Goal: Check status: Check status

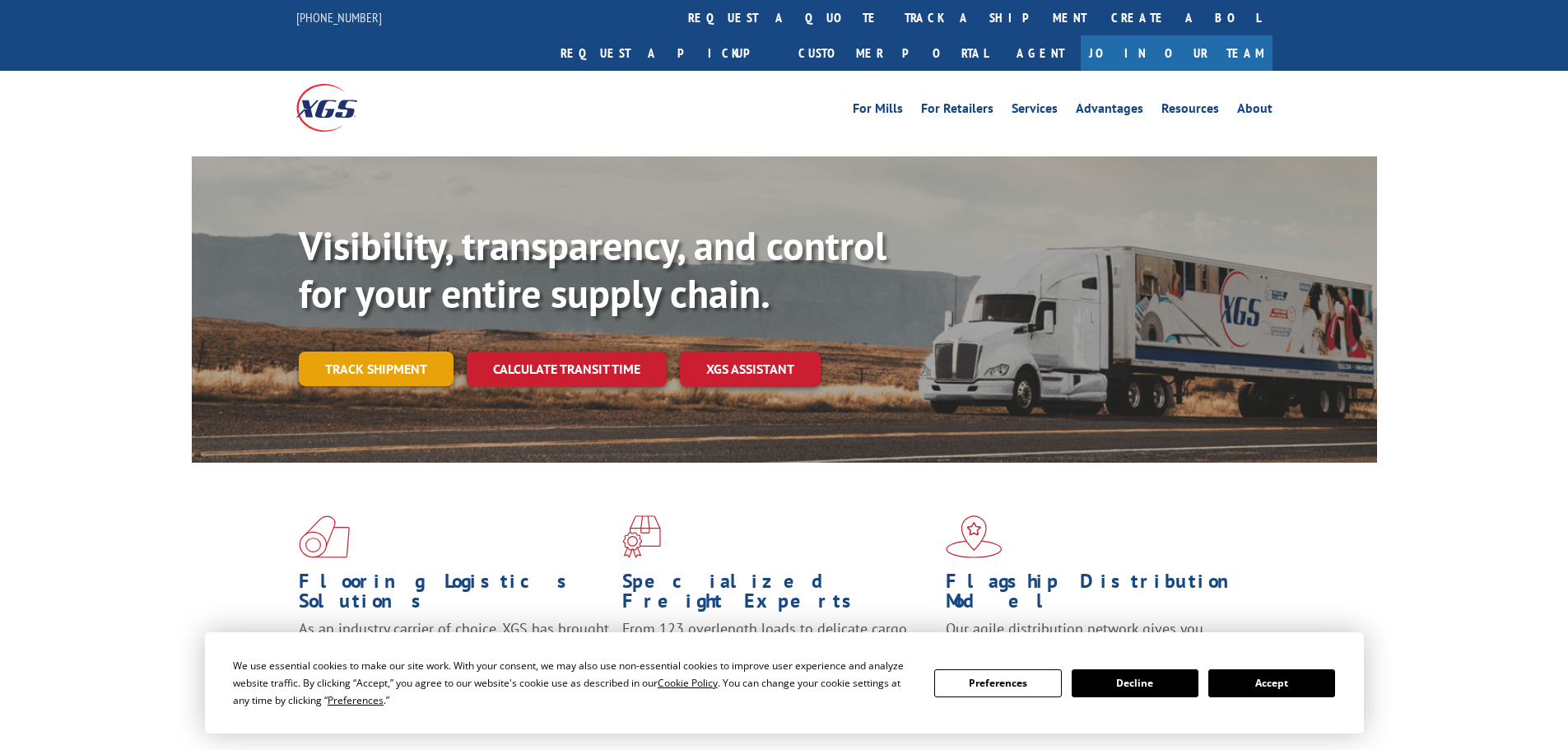
click at [394, 352] on link "Track shipment" at bounding box center [376, 369] width 155 height 34
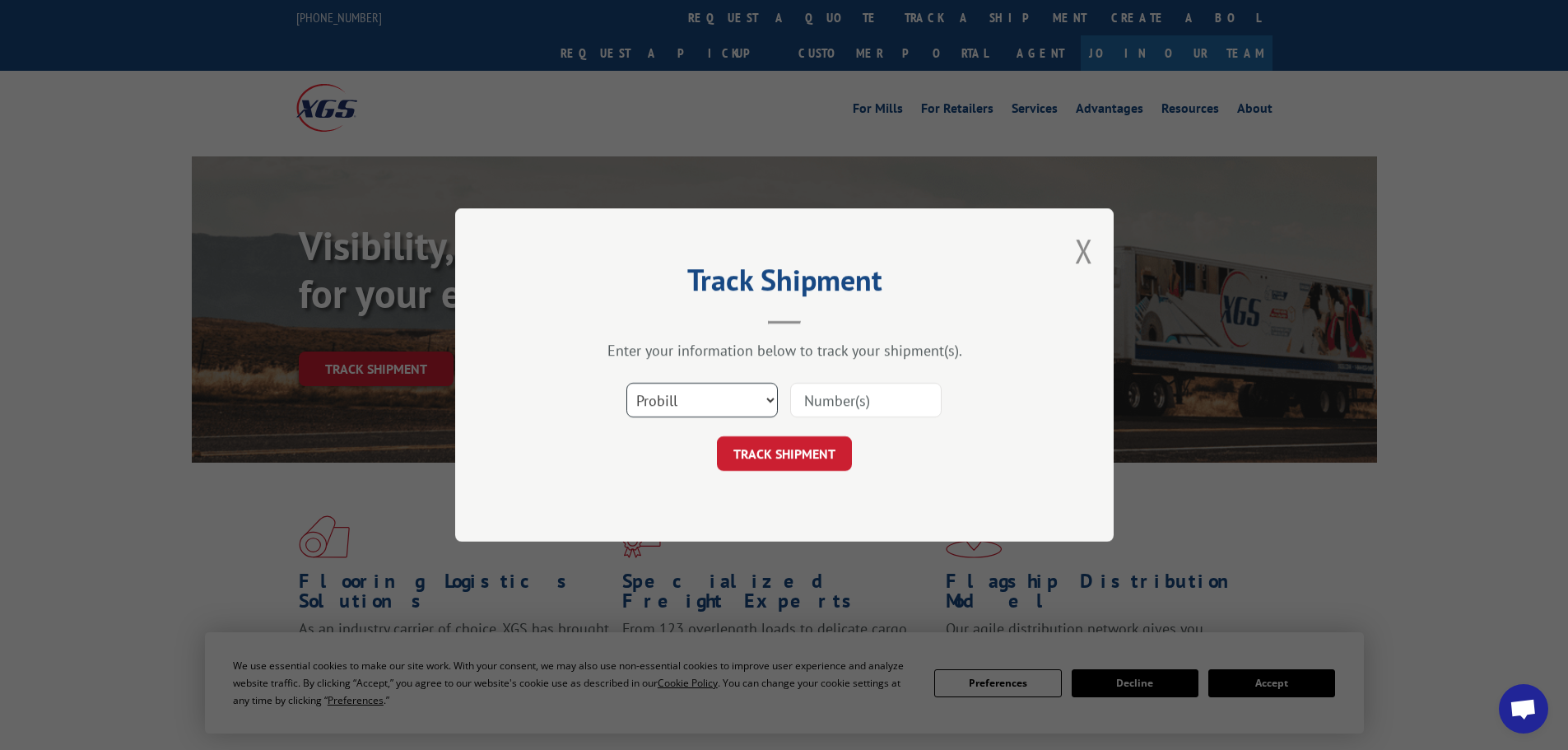
click at [718, 402] on select "Select category... Probill BOL PO" at bounding box center [702, 399] width 151 height 34
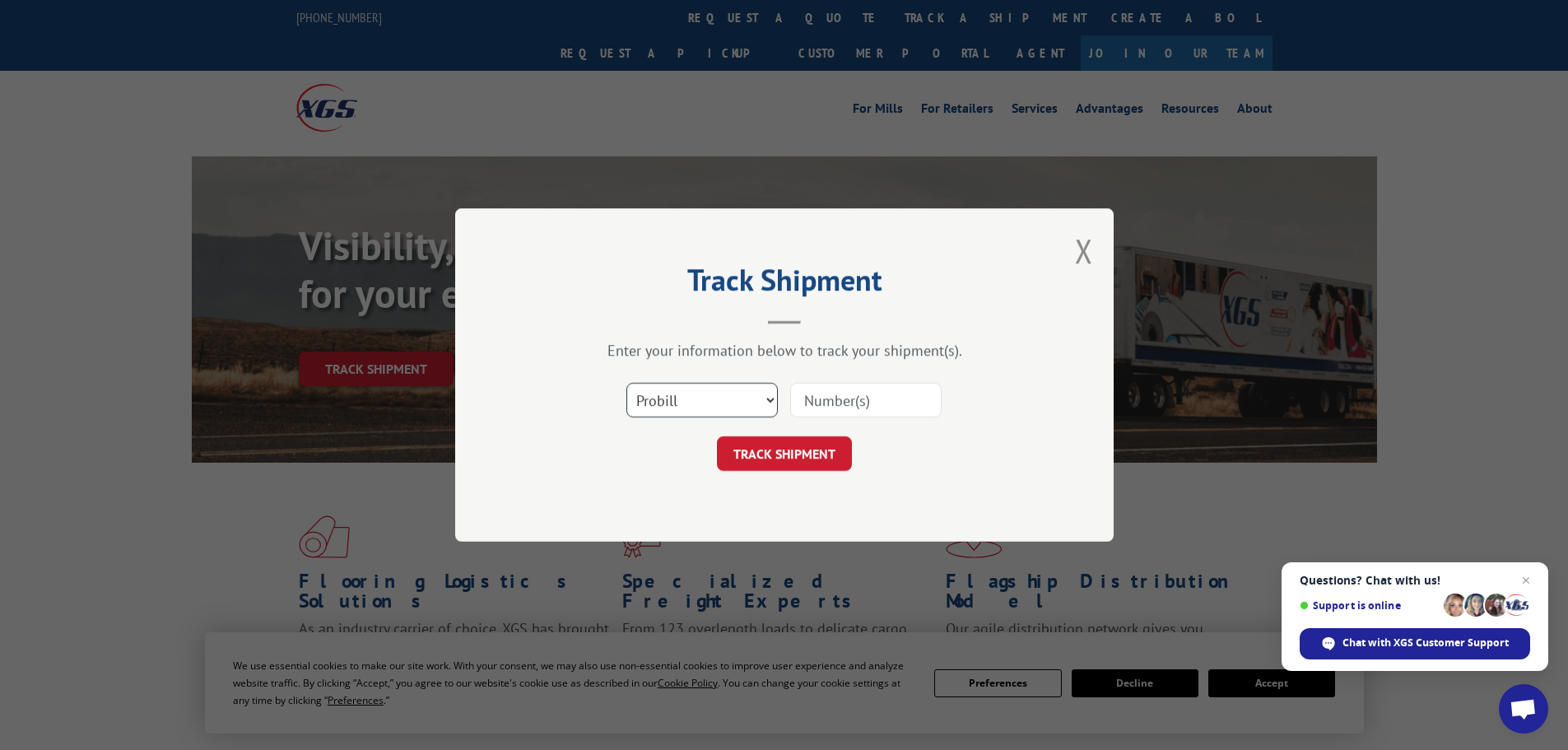
select select "po"
click at [626, 382] on select "Select category... Probill BOL PO" at bounding box center [702, 399] width 151 height 34
paste input "29521789"
type input "29521789"
click at [827, 445] on button "TRACK SHIPMENT" at bounding box center [784, 453] width 135 height 34
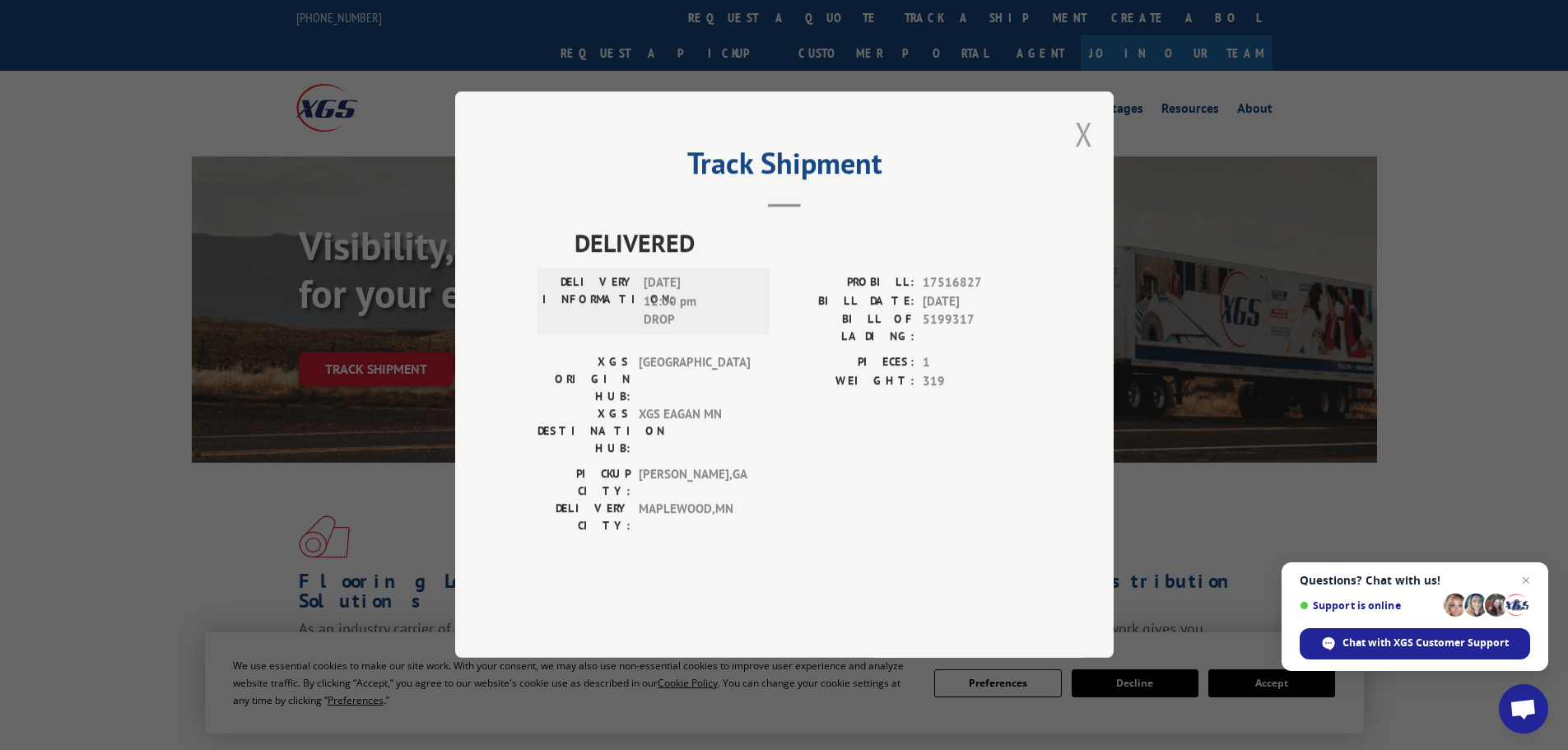
click at [1079, 155] on button "Close modal" at bounding box center [1083, 134] width 18 height 44
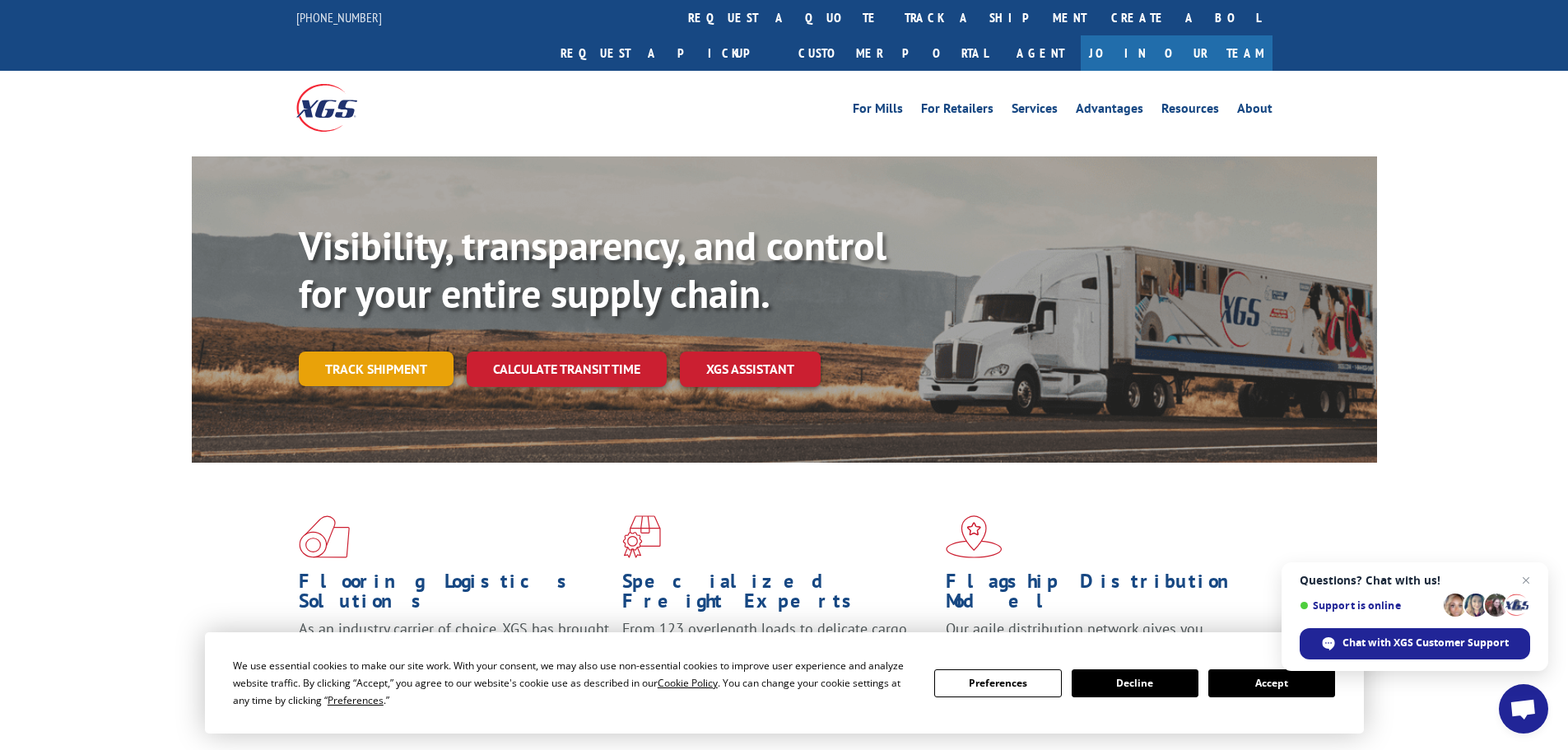
click at [382, 352] on link "Track shipment" at bounding box center [376, 369] width 155 height 34
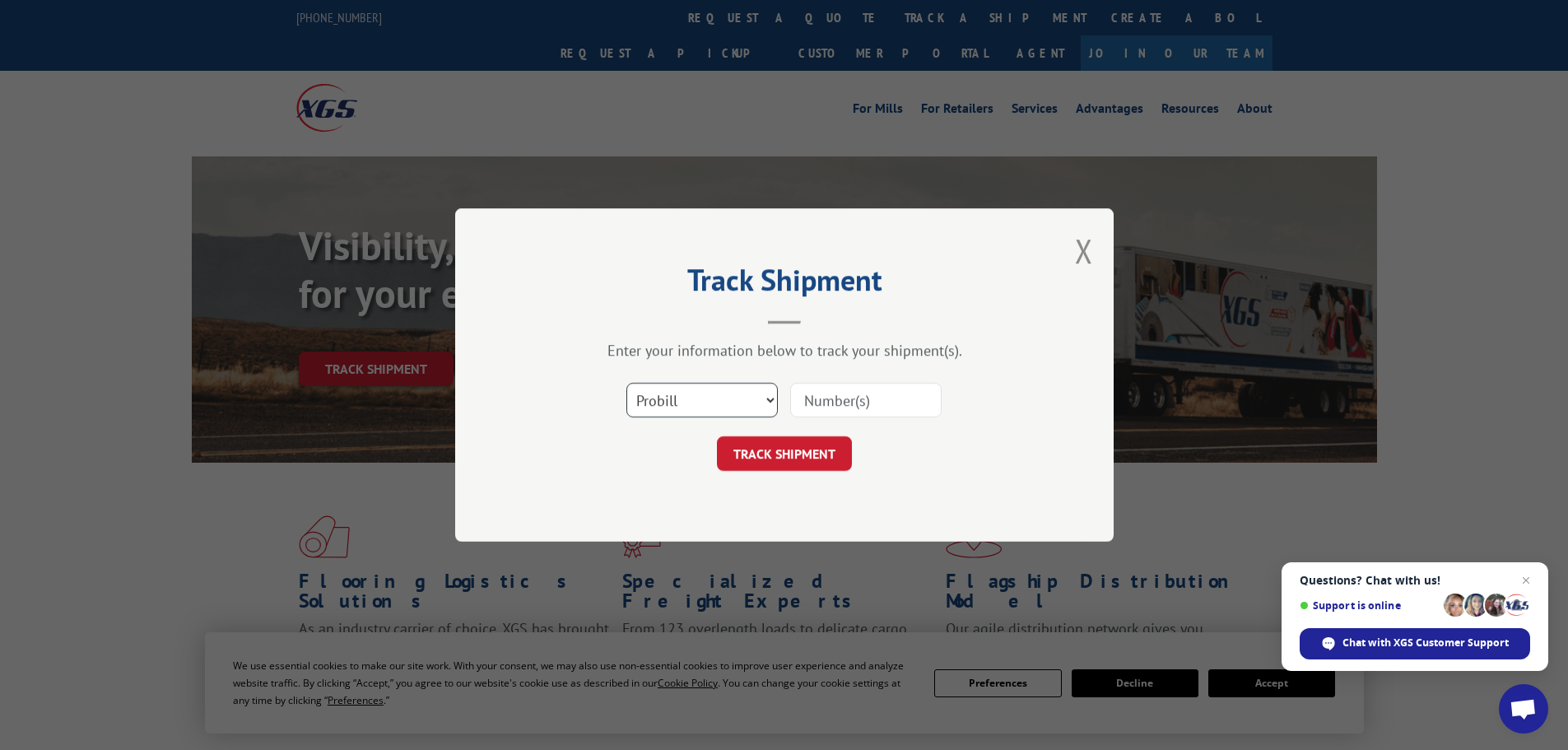
click at [686, 408] on select "Select category... Probill BOL PO" at bounding box center [702, 399] width 151 height 34
select select "po"
click at [626, 382] on select "Select category... Probill BOL PO" at bounding box center [702, 399] width 151 height 34
paste input "29521894"
type input "29521894"
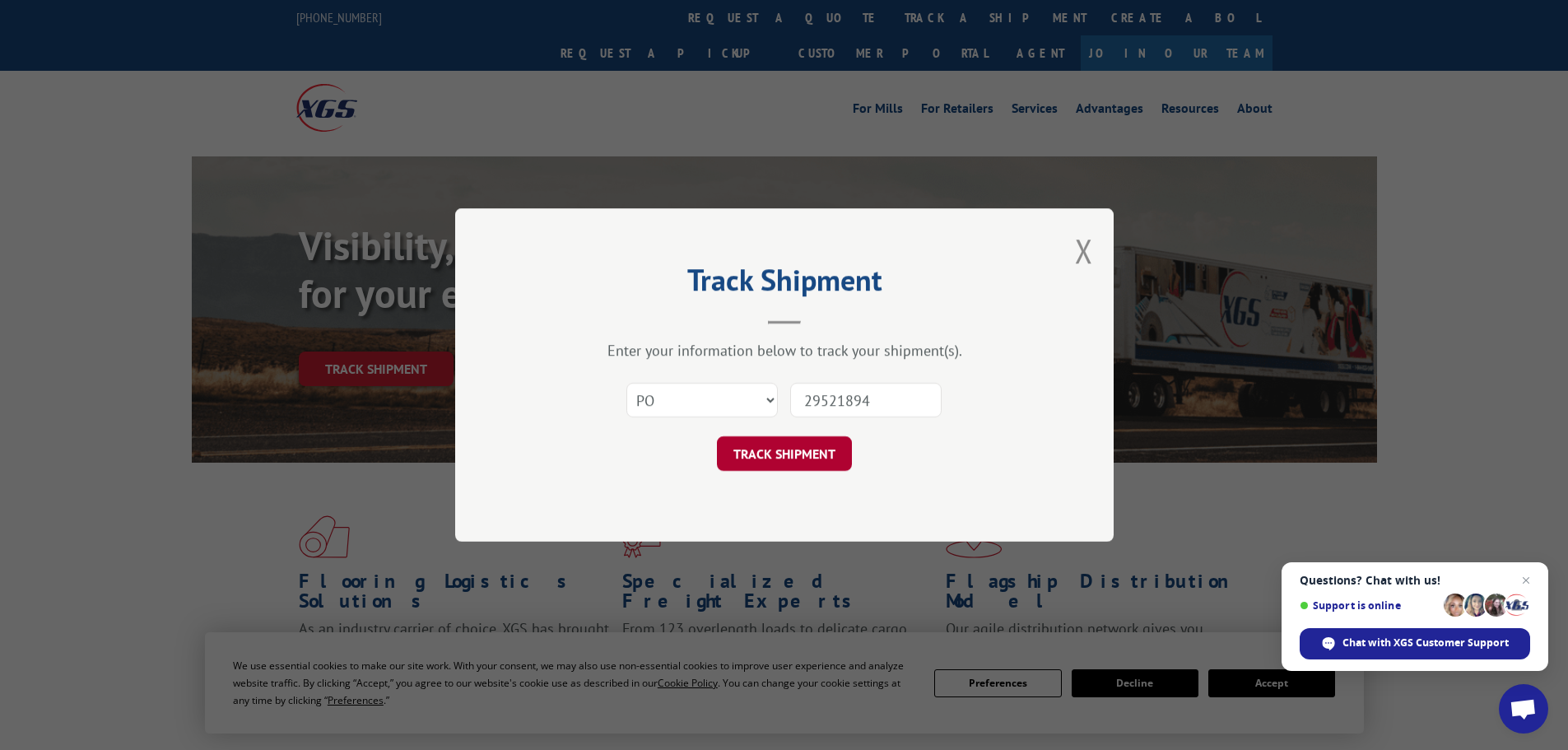
click at [797, 448] on button "TRACK SHIPMENT" at bounding box center [784, 453] width 135 height 34
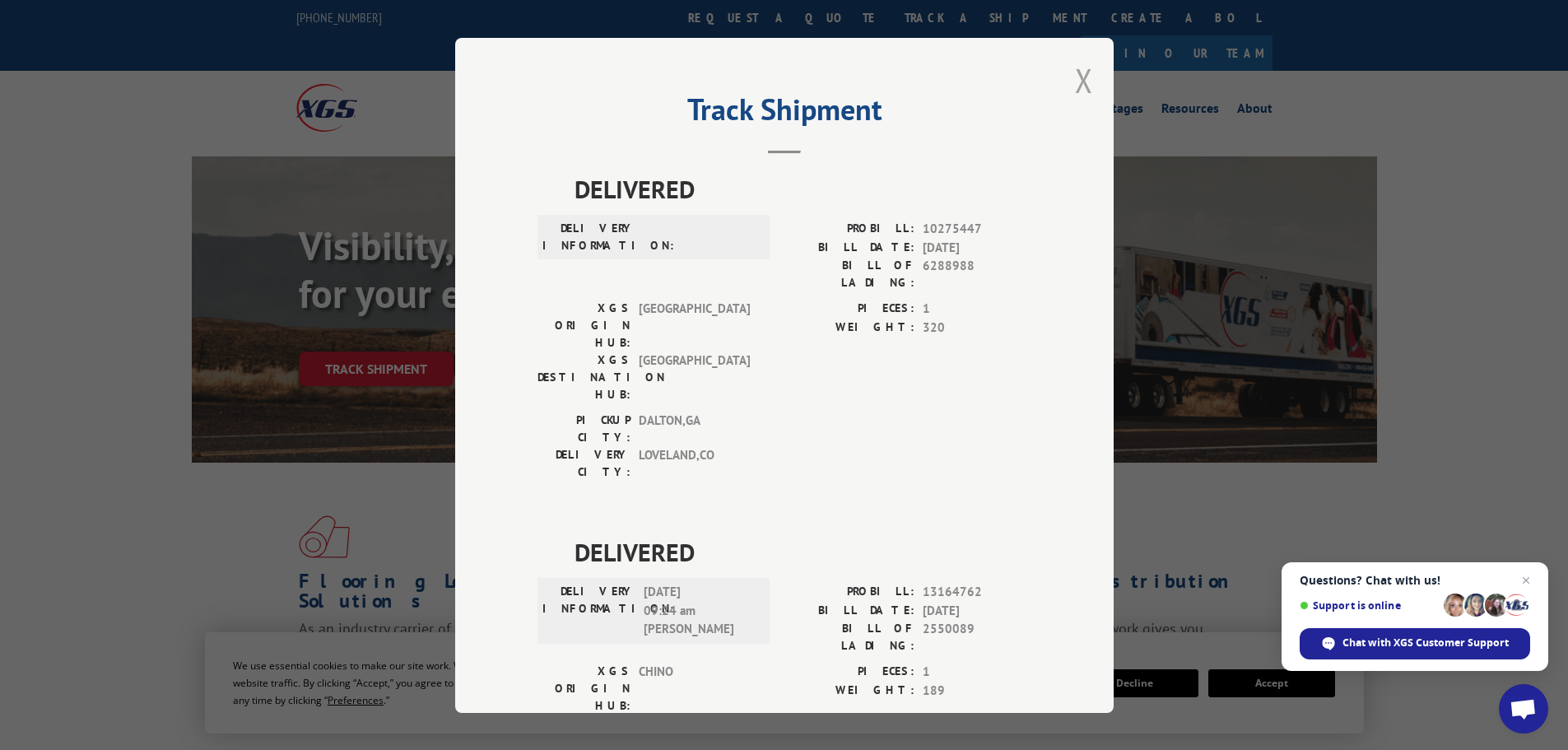
click at [1075, 83] on button "Close modal" at bounding box center [1083, 80] width 18 height 44
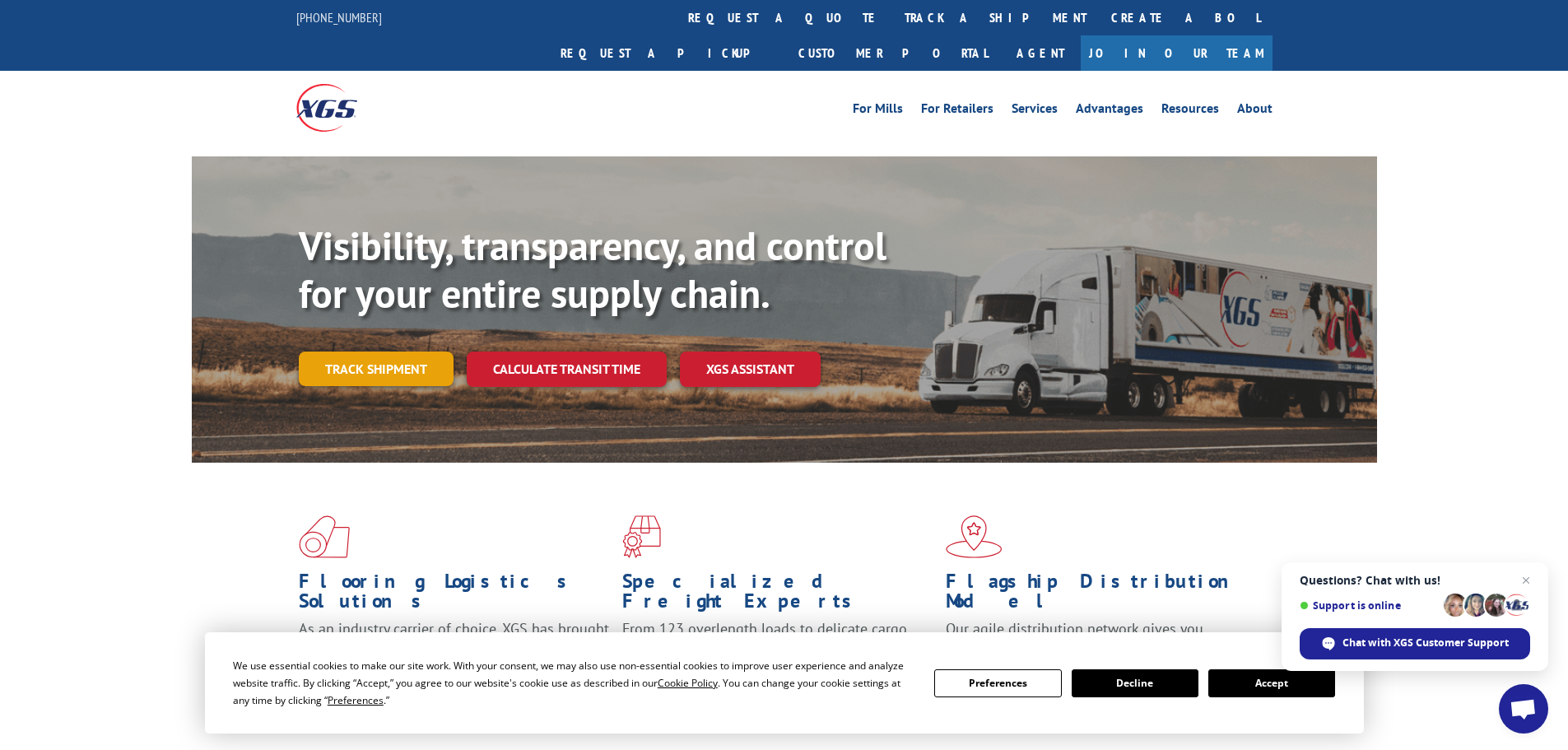
click at [352, 352] on link "Track shipment" at bounding box center [376, 369] width 155 height 34
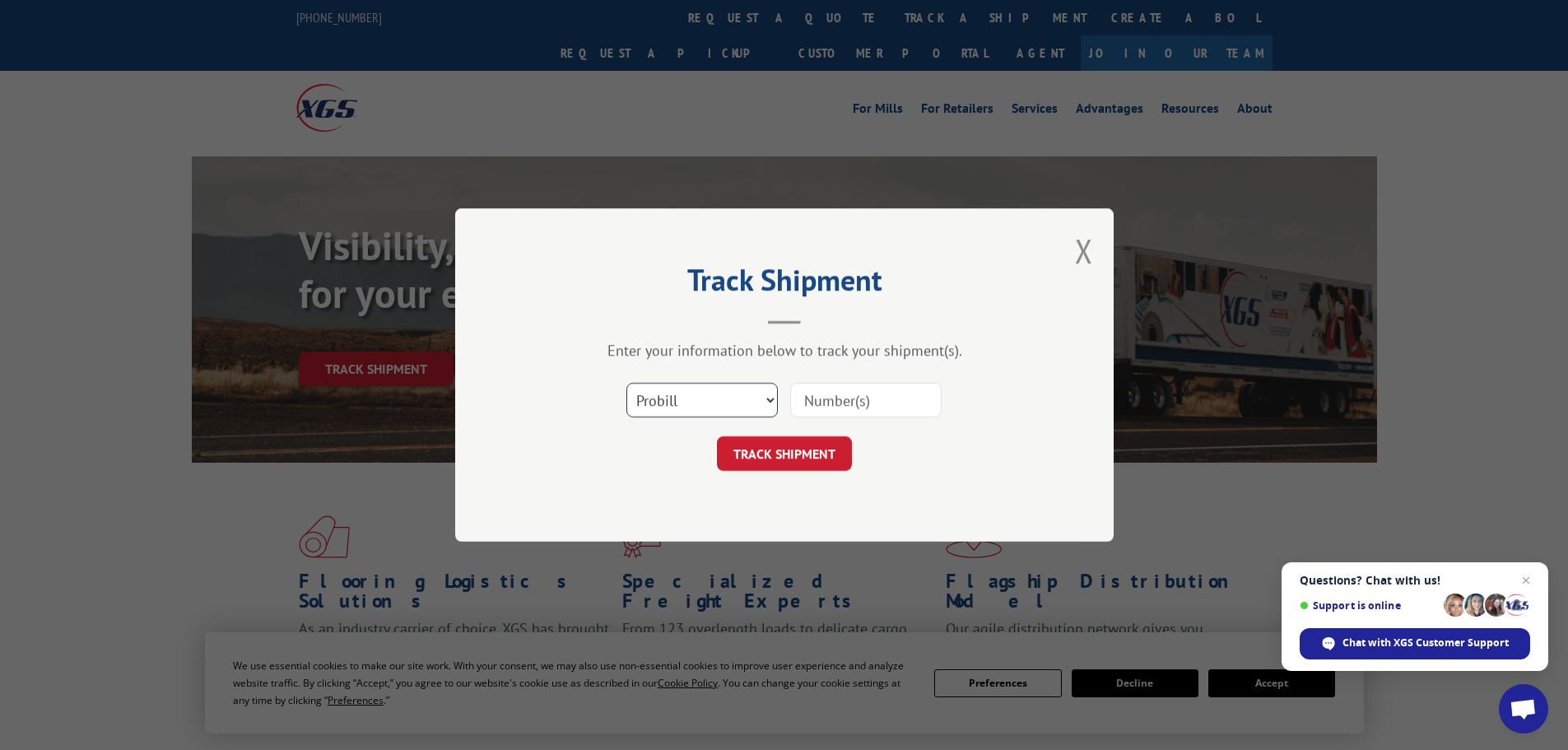
click at [663, 388] on select "Select category... Probill BOL PO" at bounding box center [702, 399] width 151 height 34
select select "po"
click at [626, 382] on select "Select category... Probill BOL PO" at bounding box center [702, 399] width 151 height 34
paste input "29521886"
type input "29521886"
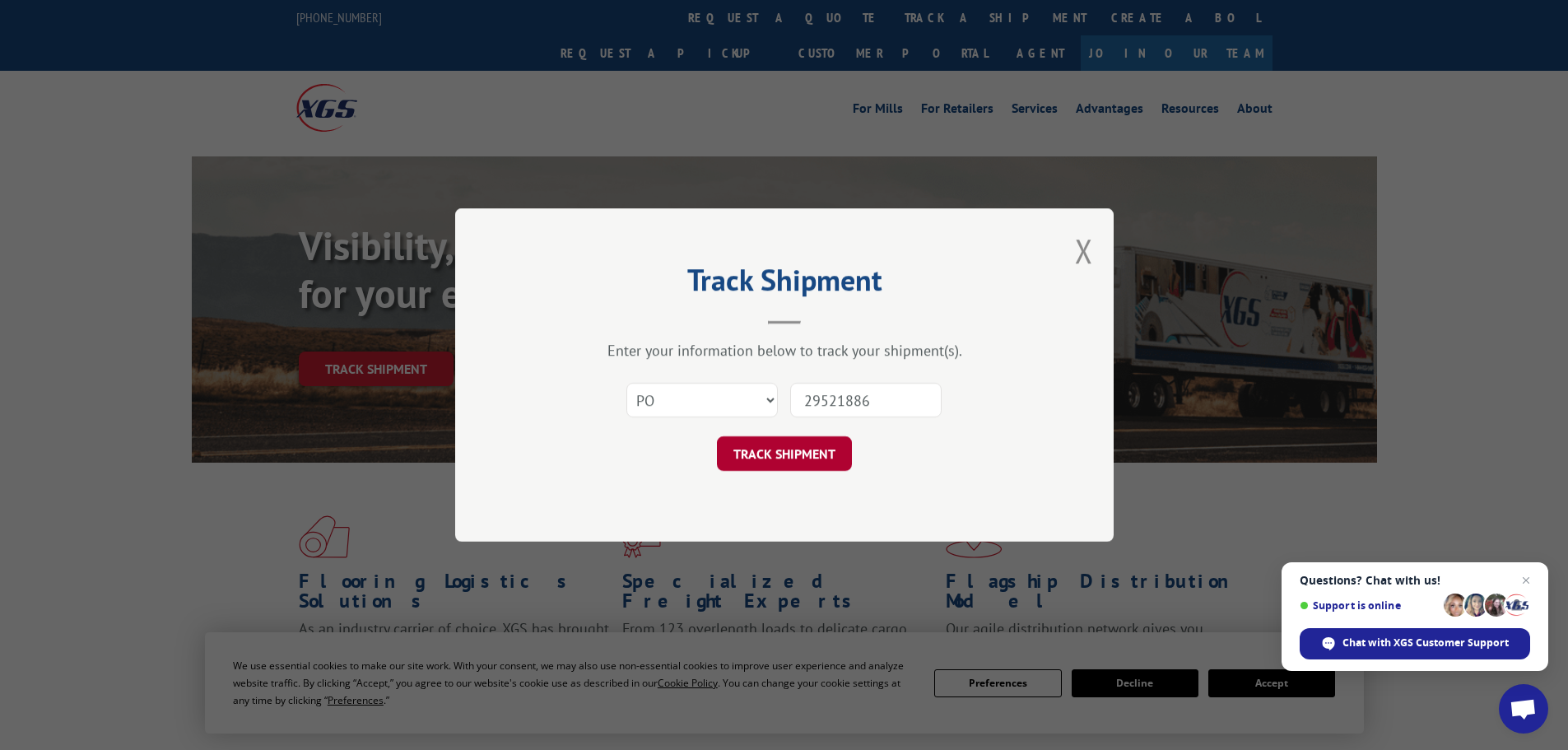
click at [769, 452] on button "TRACK SHIPMENT" at bounding box center [784, 453] width 135 height 34
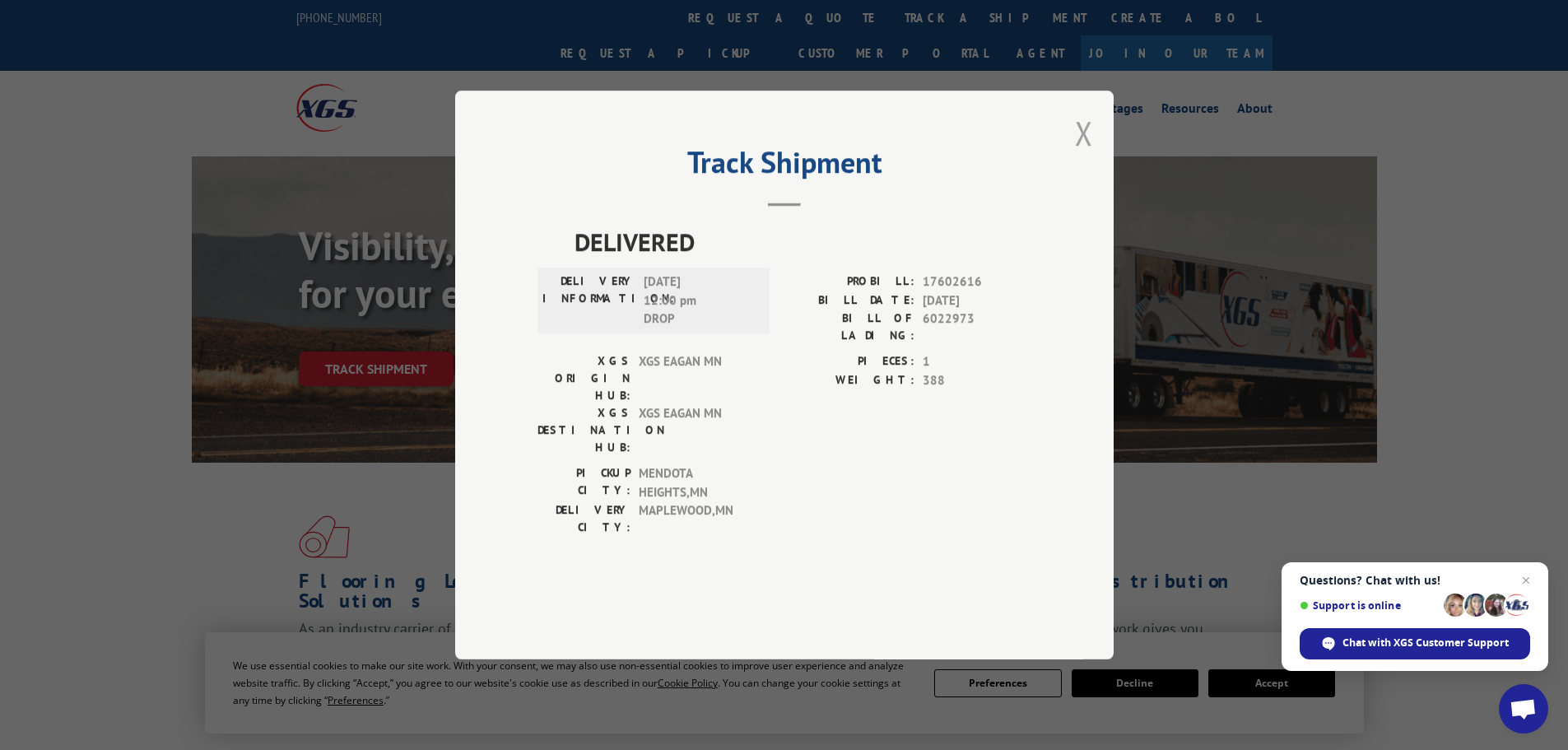
click at [1078, 155] on button "Close modal" at bounding box center [1083, 133] width 18 height 44
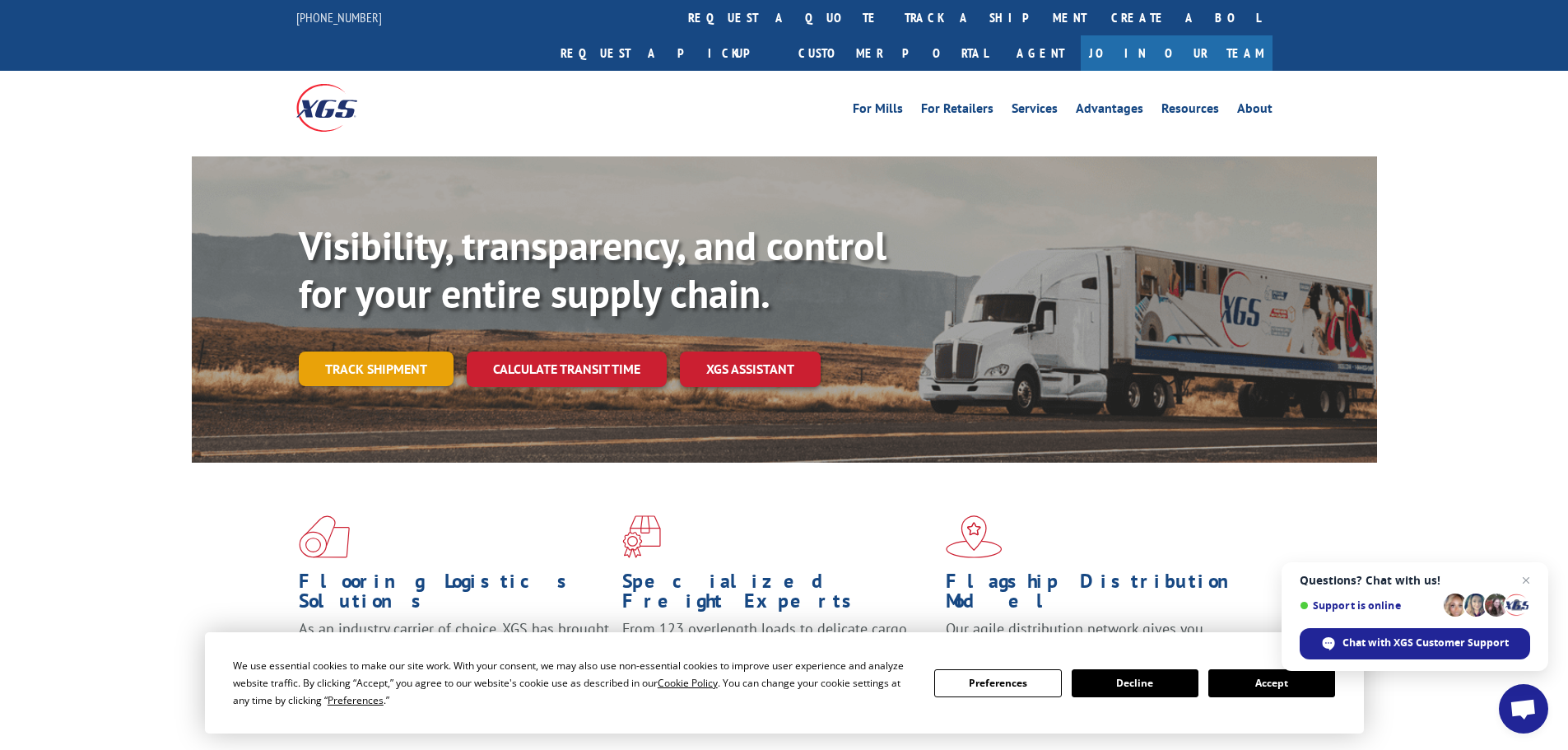
click at [418, 352] on link "Track shipment" at bounding box center [376, 369] width 155 height 34
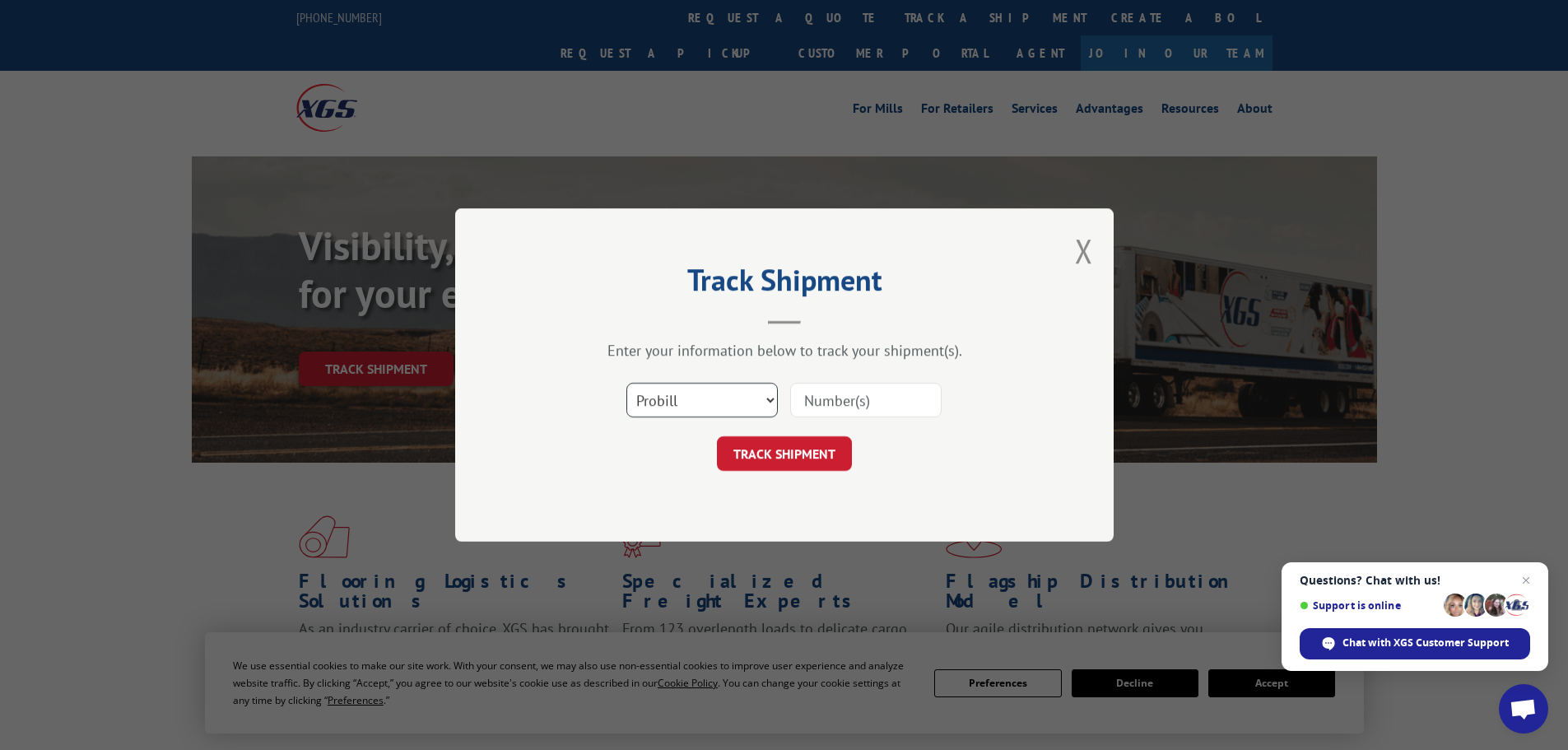
click at [663, 396] on select "Select category... Probill BOL PO" at bounding box center [702, 399] width 151 height 34
select select "po"
click at [626, 382] on select "Select category... Probill BOL PO" at bounding box center [702, 399] width 151 height 34
paste input "29521766"
type input "29521766"
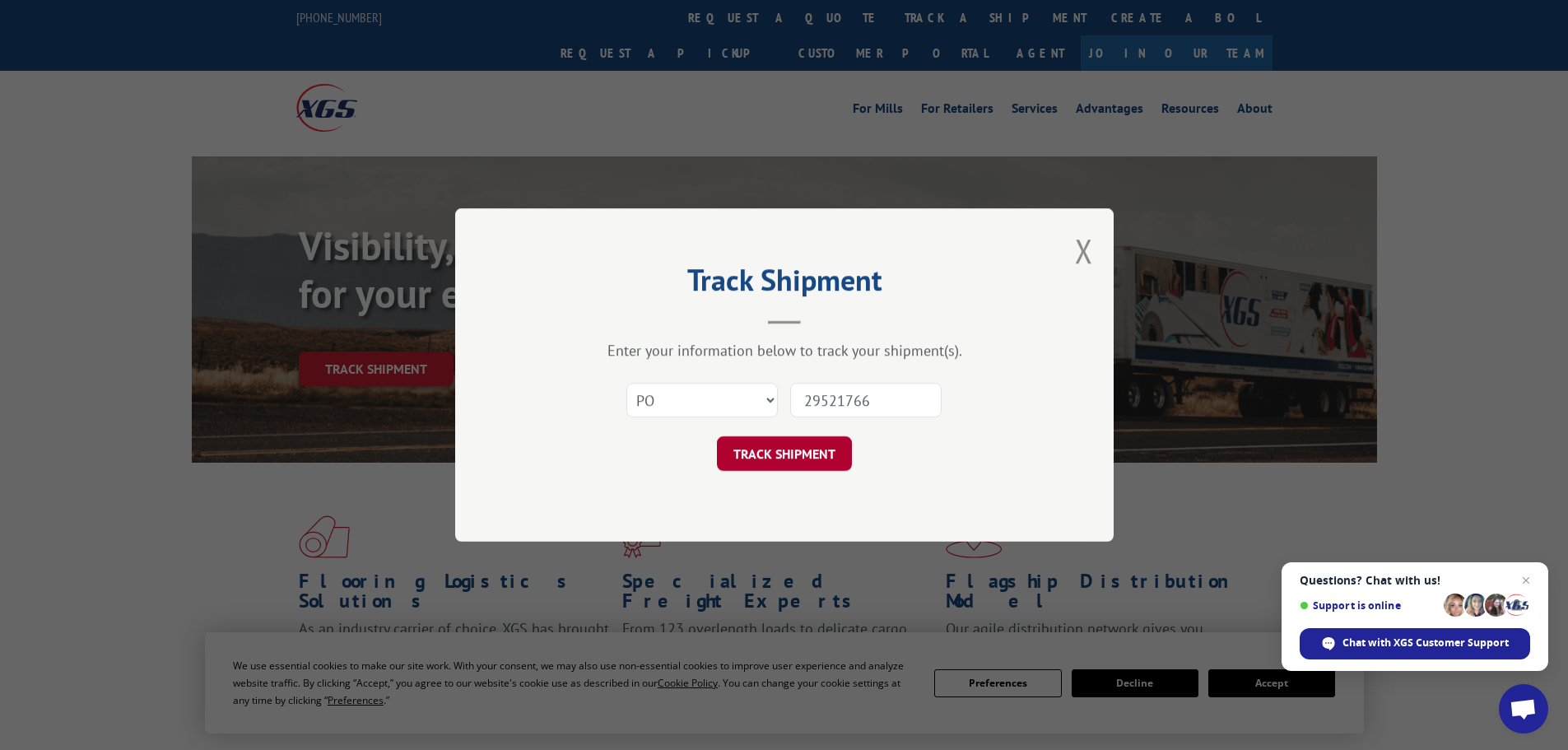
click at [821, 459] on button "TRACK SHIPMENT" at bounding box center [784, 453] width 135 height 34
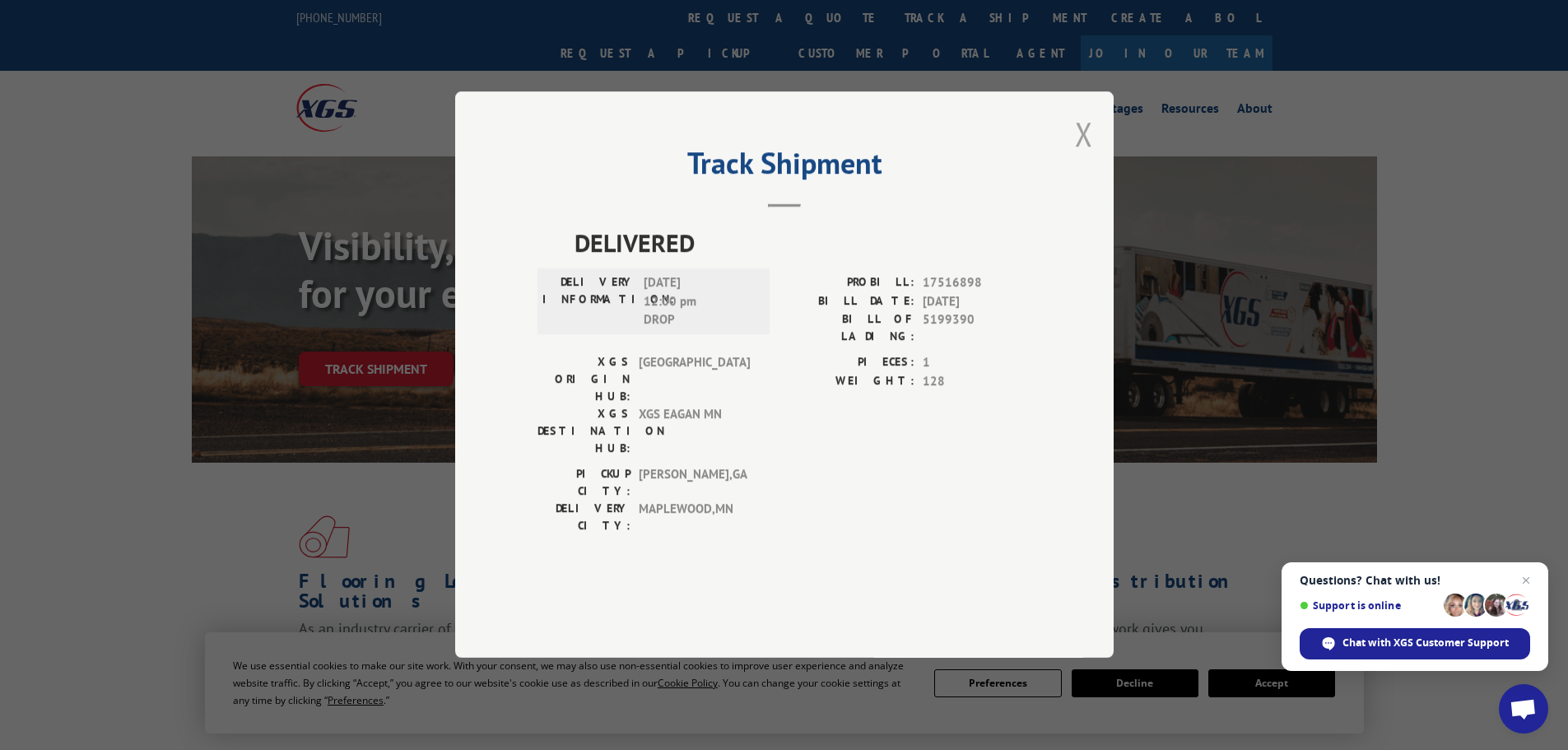
click at [1087, 155] on button "Close modal" at bounding box center [1083, 134] width 18 height 44
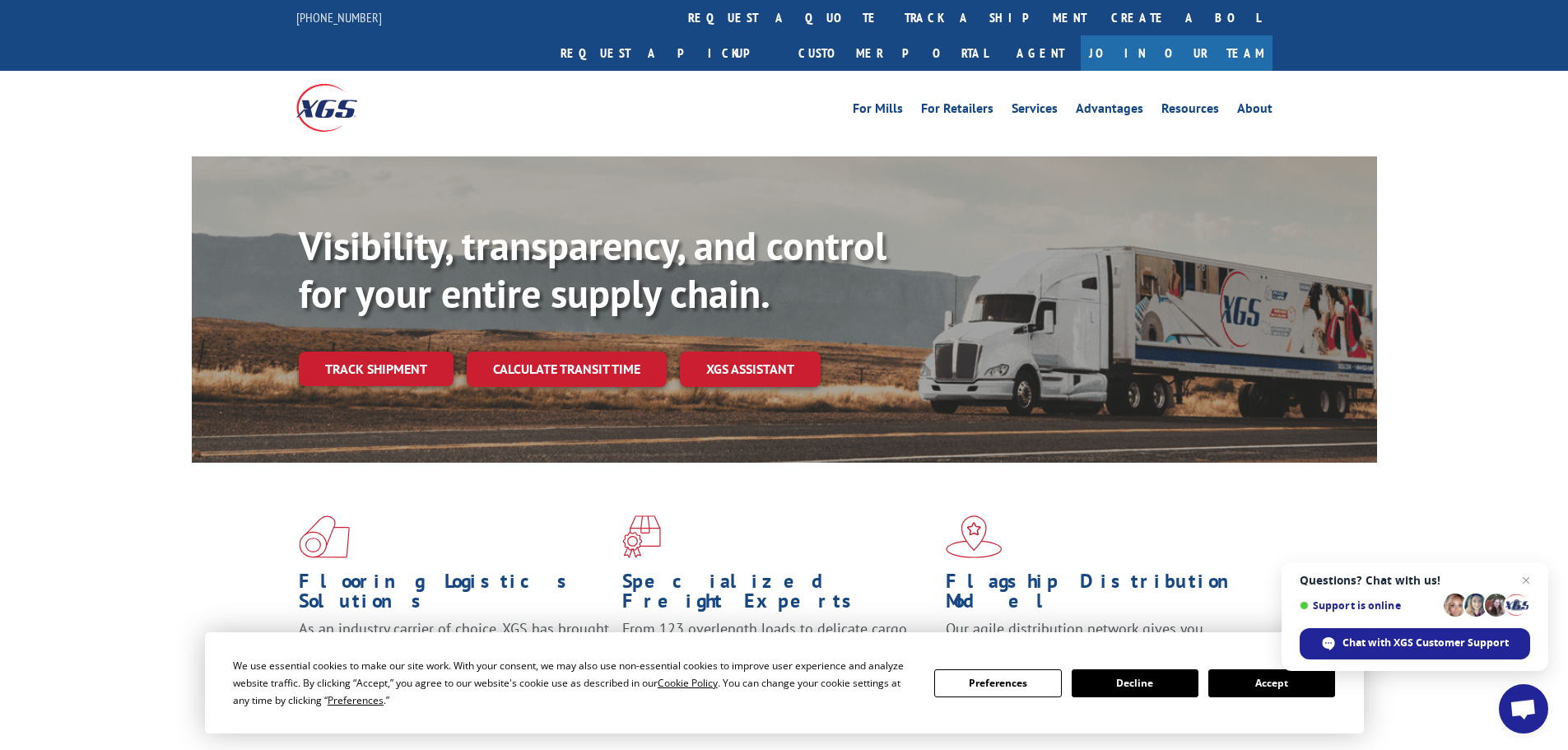
click at [402, 352] on link "Track shipment" at bounding box center [376, 369] width 155 height 34
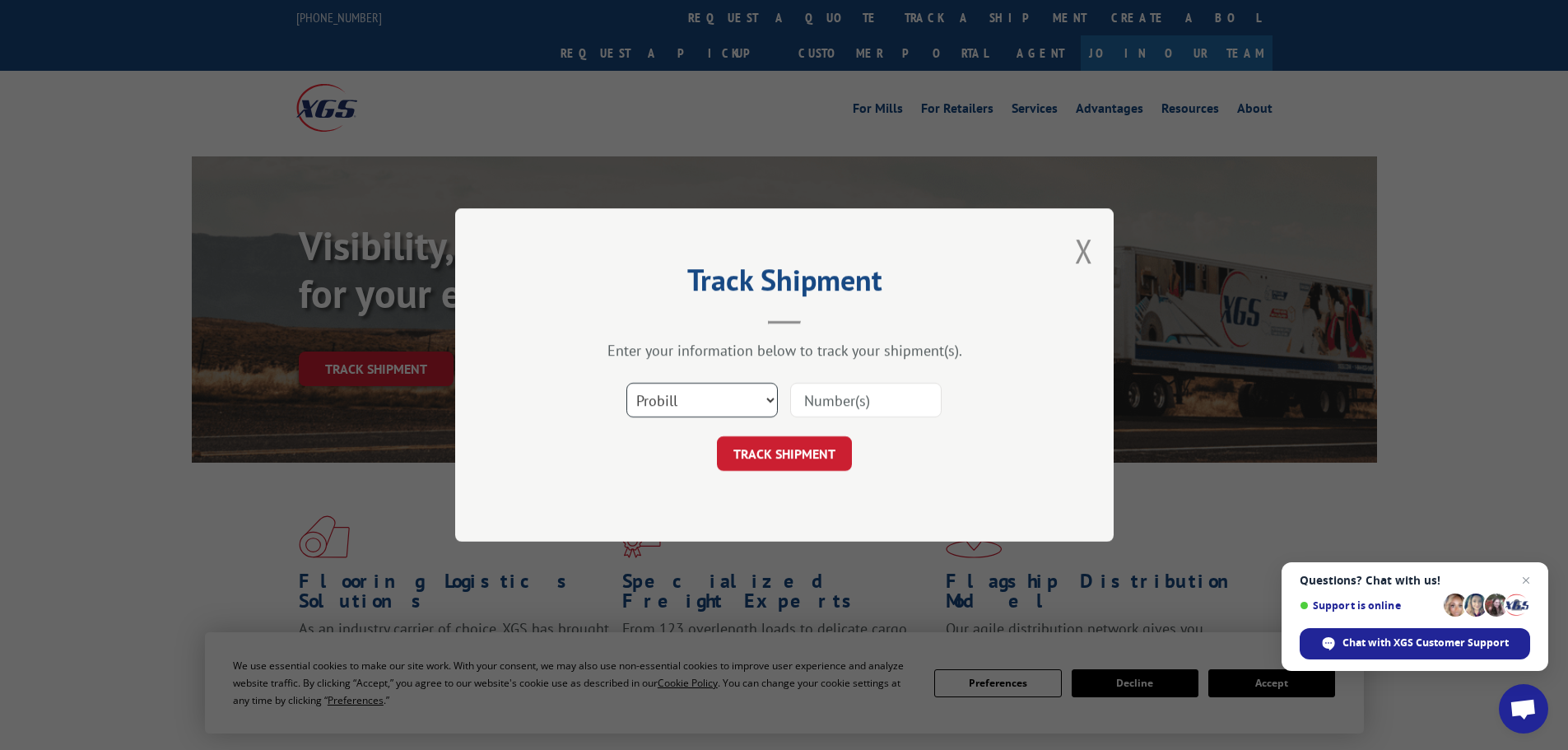
click at [703, 398] on select "Select category... Probill BOL PO" at bounding box center [702, 399] width 151 height 34
select select "po"
click at [626, 382] on select "Select category... Probill BOL PO" at bounding box center [702, 399] width 151 height 34
paste input "29521919"
type input "29521919"
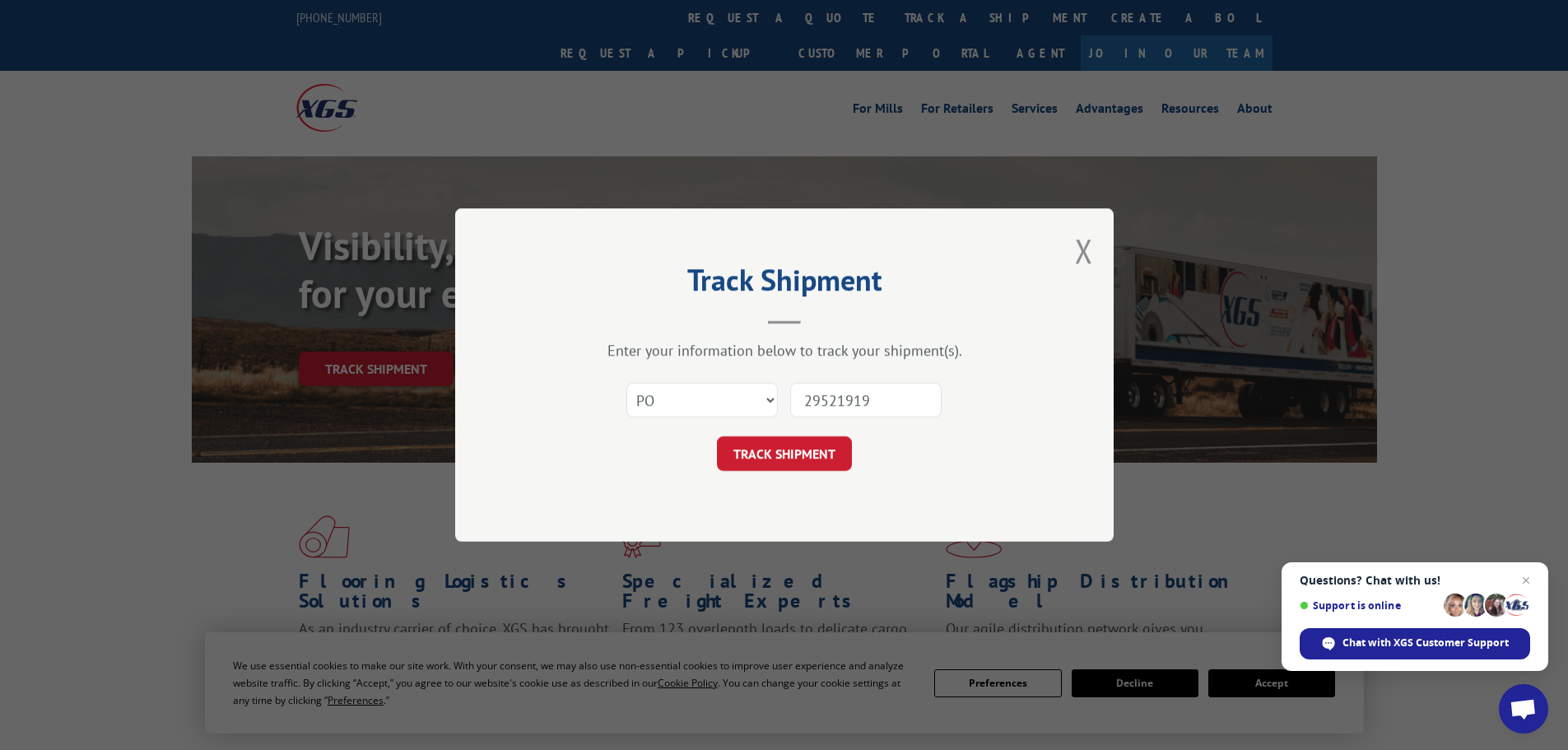
click at [808, 444] on button "TRACK SHIPMENT" at bounding box center [784, 453] width 135 height 34
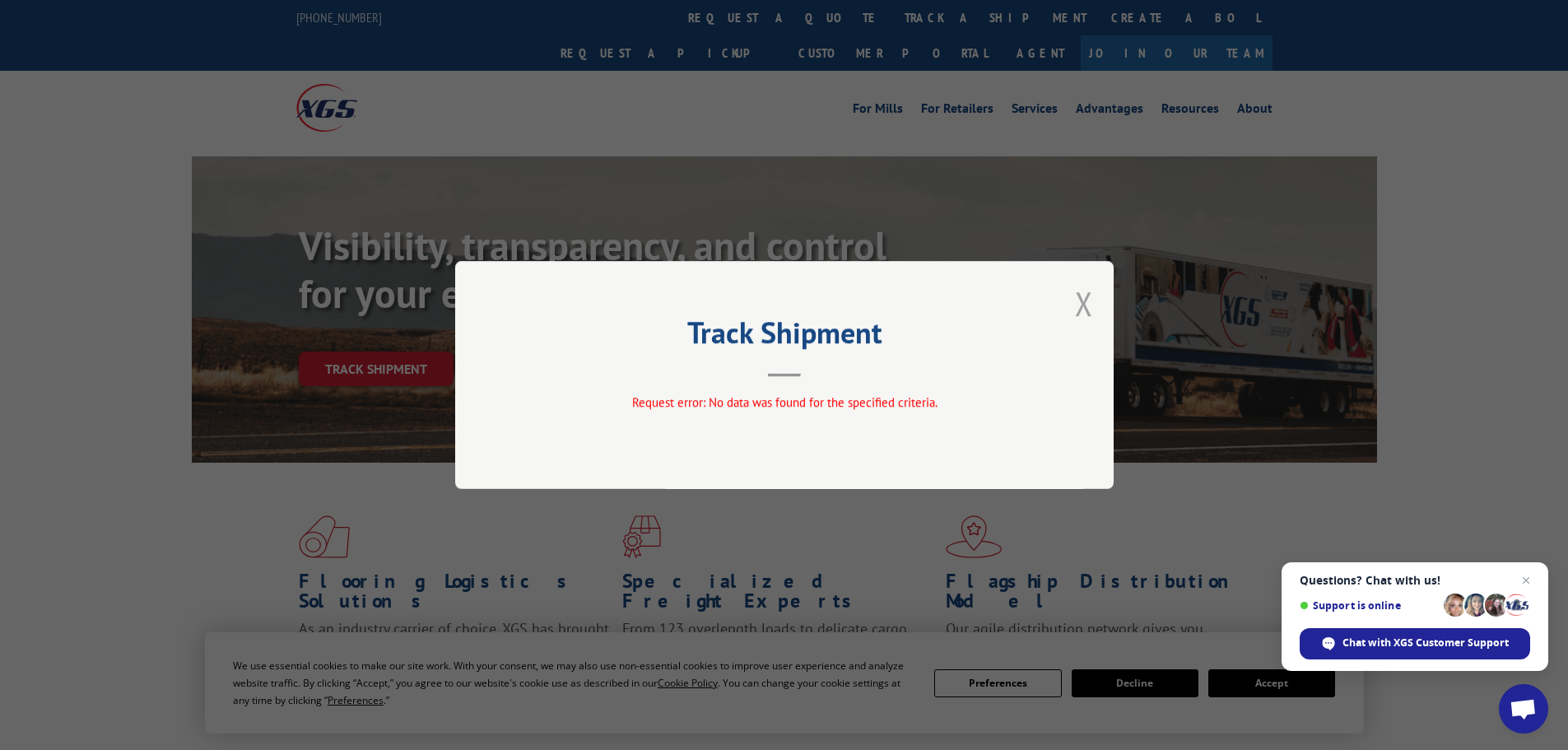
click at [1081, 310] on button "Close modal" at bounding box center [1083, 304] width 18 height 44
